Goal: Task Accomplishment & Management: Use online tool/utility

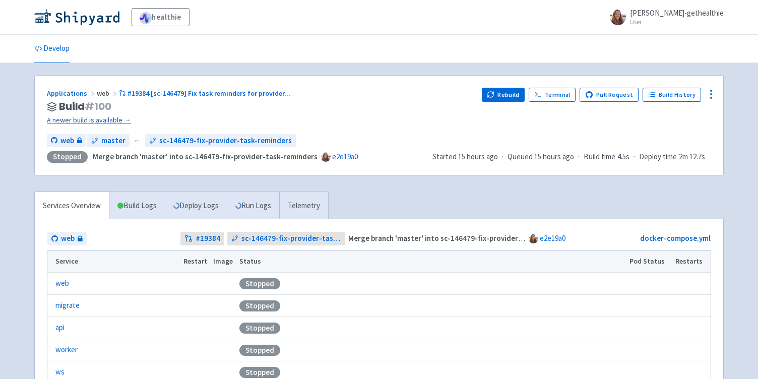
click at [118, 117] on link "A newer build is available →" at bounding box center [260, 120] width 427 height 12
click at [503, 96] on button "Rebuild" at bounding box center [503, 95] width 43 height 14
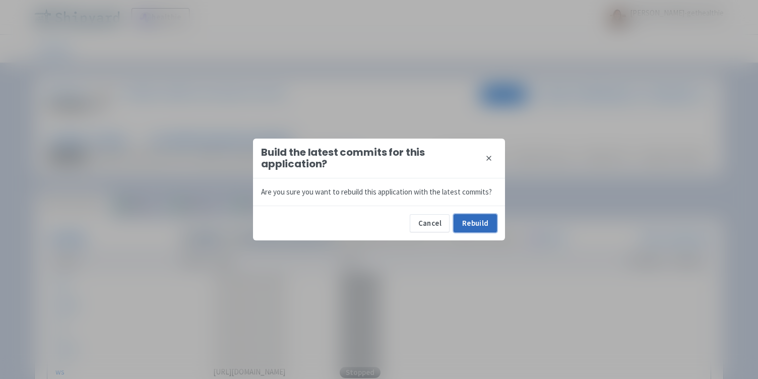
click at [483, 217] on button "Rebuild" at bounding box center [474, 223] width 43 height 18
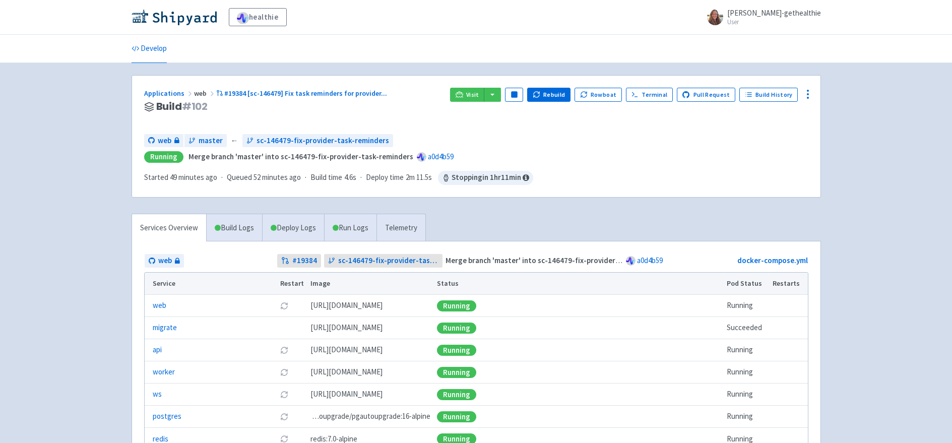
click at [373, 113] on div "Applications web #19384 [sc-146479] Fix task reminders for provider ... Build #…" at bounding box center [293, 107] width 298 height 38
click at [476, 95] on span "Visit" at bounding box center [472, 95] width 13 height 8
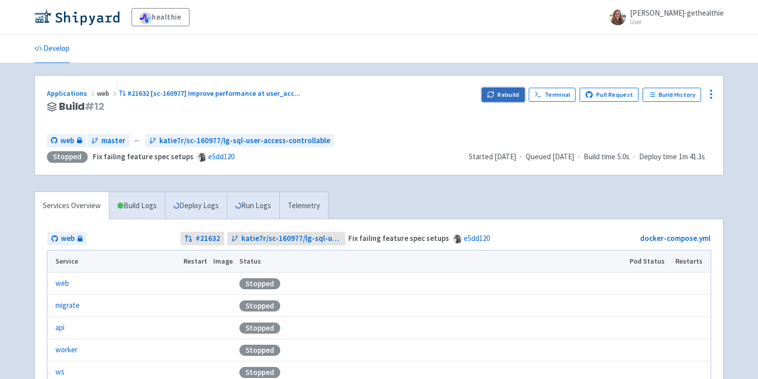
click at [511, 96] on button "Rebuild" at bounding box center [503, 95] width 43 height 14
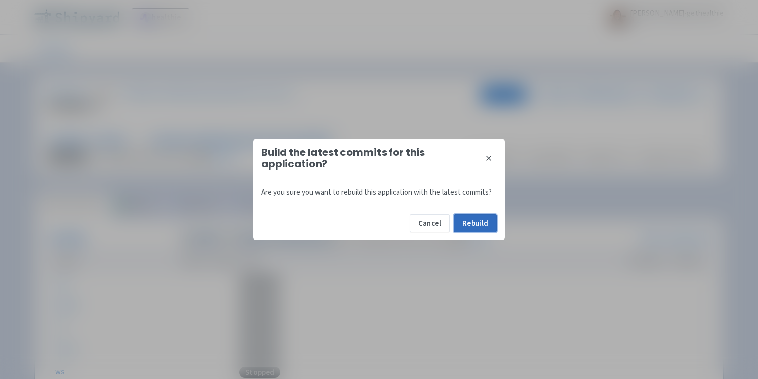
click at [474, 222] on button "Rebuild" at bounding box center [474, 223] width 43 height 18
